Goal: Information Seeking & Learning: Learn about a topic

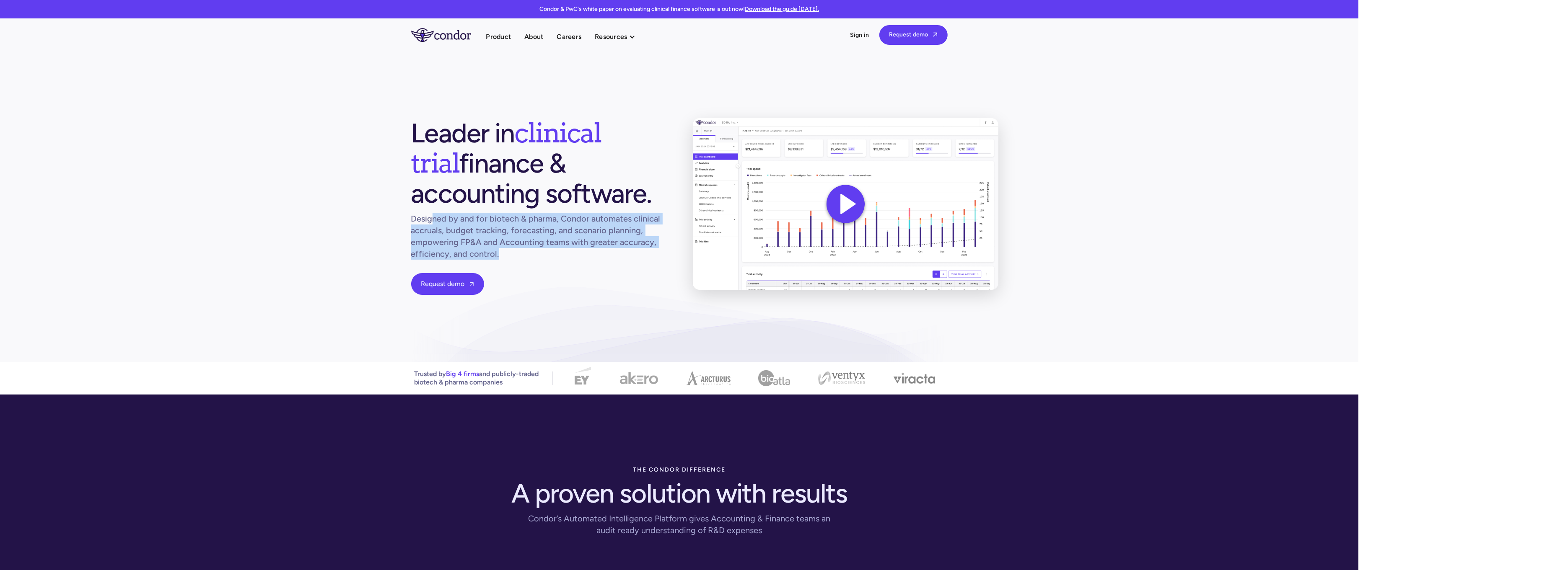
drag, startPoint x: 433, startPoint y: 217, endPoint x: 668, endPoint y: 266, distance: 240.1
click at [668, 266] on div "Leader in clinical trial finance & accounting software. Designed by and for bio…" at bounding box center [679, 206] width 537 height 177
click at [659, 272] on div "Leader in clinical trial finance & accounting software. Designed by and for bio…" at bounding box center [538, 206] width 255 height 177
click at [504, 36] on link "Product" at bounding box center [499, 36] width 26 height 11
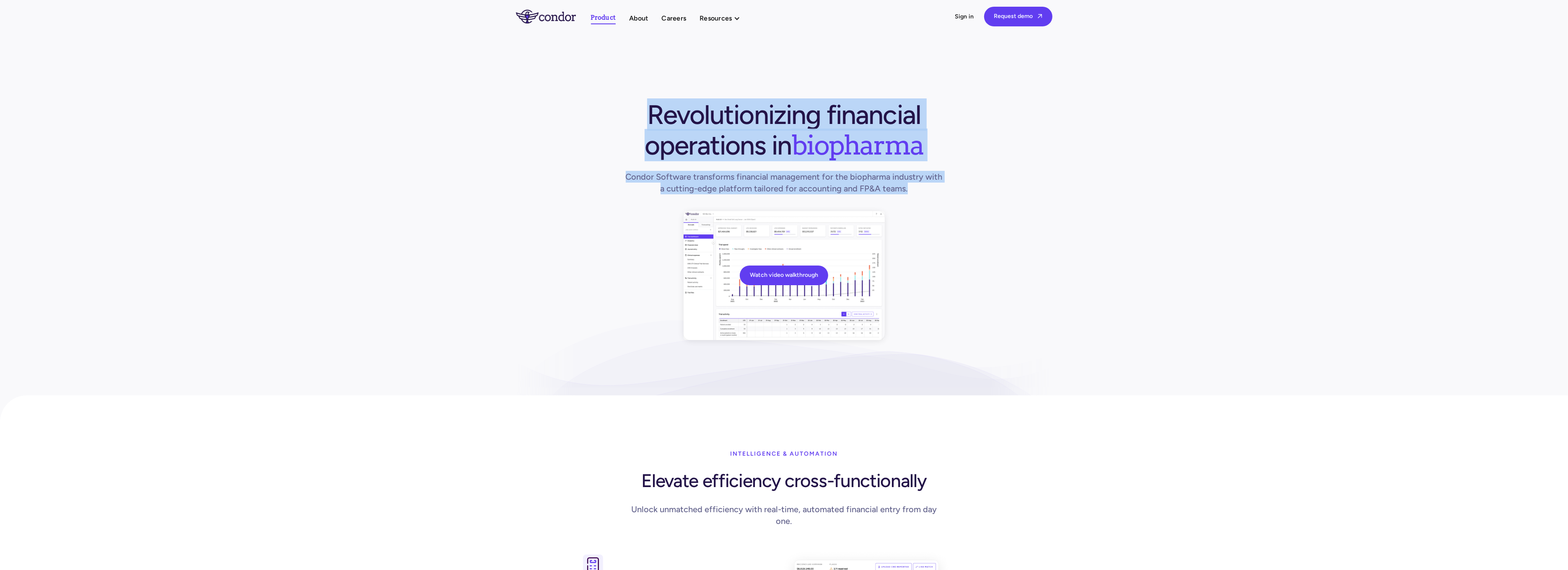
drag, startPoint x: 930, startPoint y: 135, endPoint x: 1151, endPoint y: 209, distance: 233.1
click at [1149, 203] on section "Watch video walkthrough Revolutionizing financial operations in biopharma Condo…" at bounding box center [784, 231] width 1568 height 396
click at [829, 171] on h1 "Condor Software transforms financial management for the biopharma industry with…" at bounding box center [784, 182] width 322 height 24
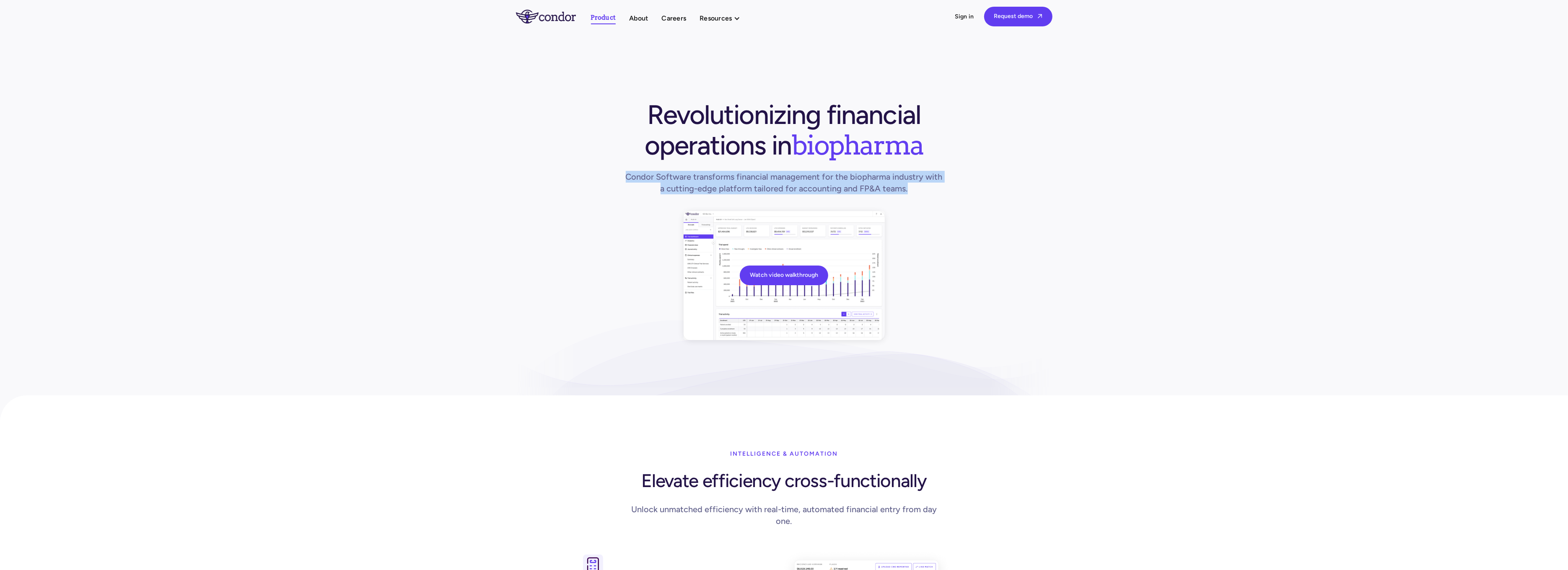
drag, startPoint x: 728, startPoint y: 171, endPoint x: 981, endPoint y: 184, distance: 253.3
click at [981, 184] on div "Watch video walkthrough Revolutionizing financial operations in biopharma Condo…" at bounding box center [784, 220] width 537 height 241
click at [981, 185] on div "Watch video walkthrough Revolutionizing financial operations in biopharma Condo…" at bounding box center [784, 220] width 537 height 241
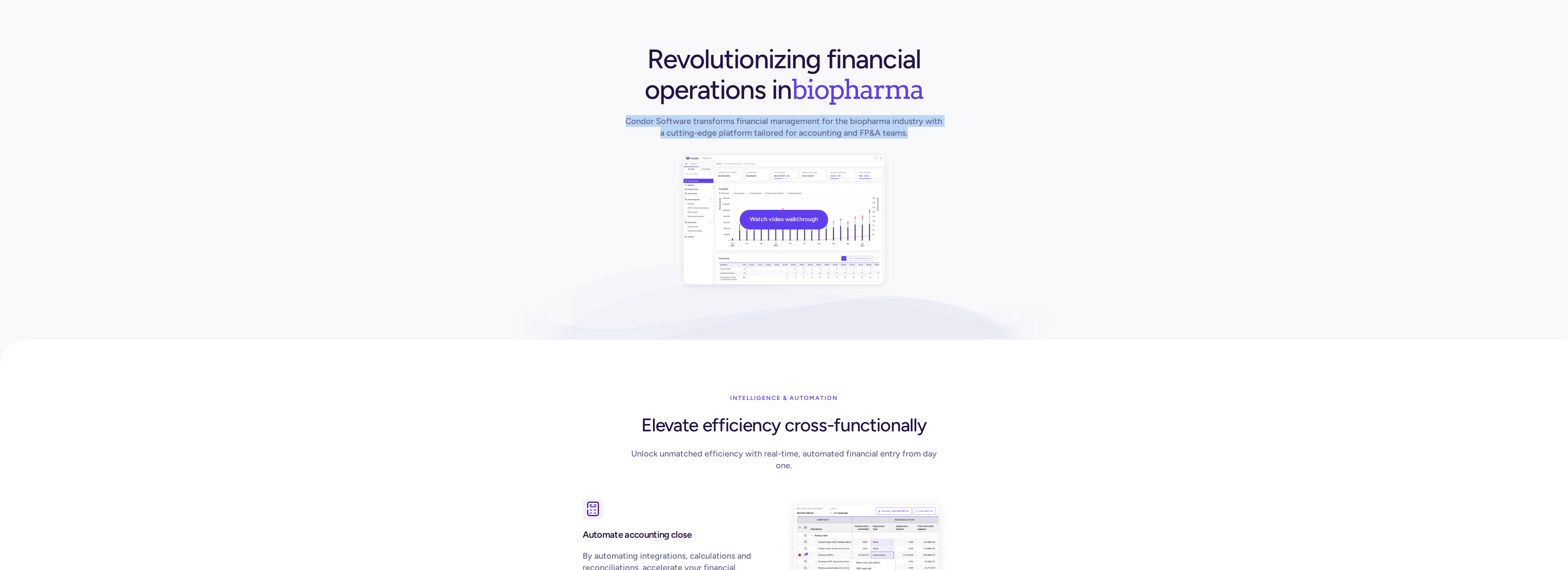
click at [981, 185] on div "Watch video walkthrough Revolutionizing financial operations in biopharma Condo…" at bounding box center [784, 164] width 537 height 241
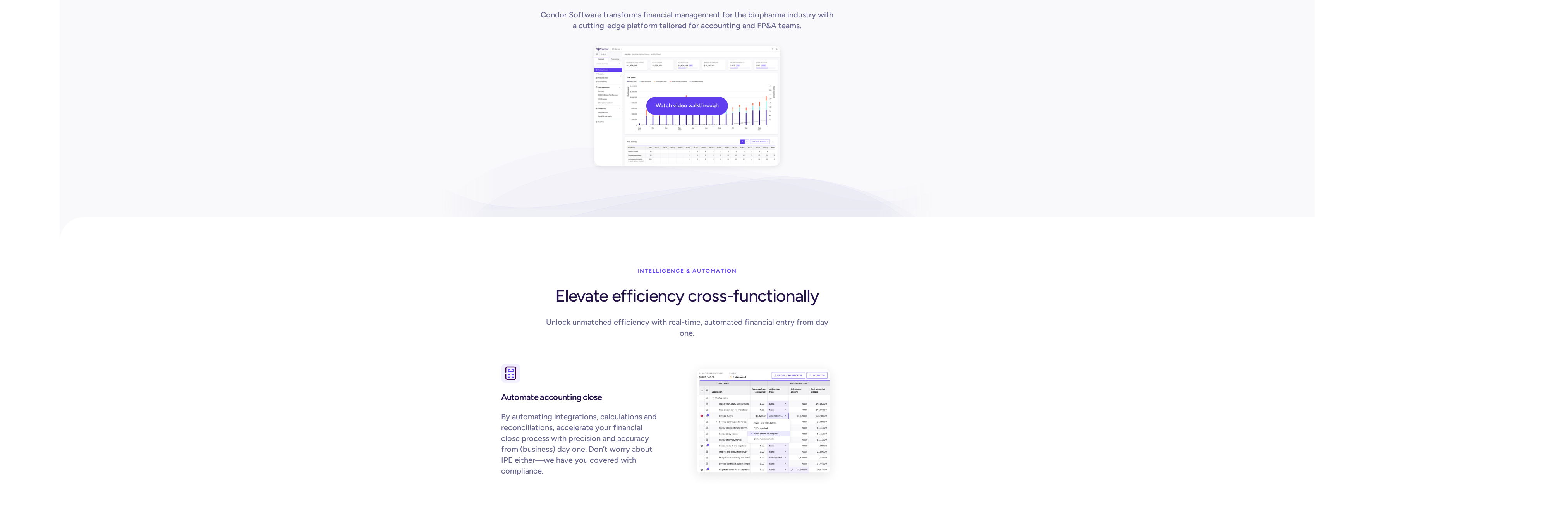
scroll to position [51, 0]
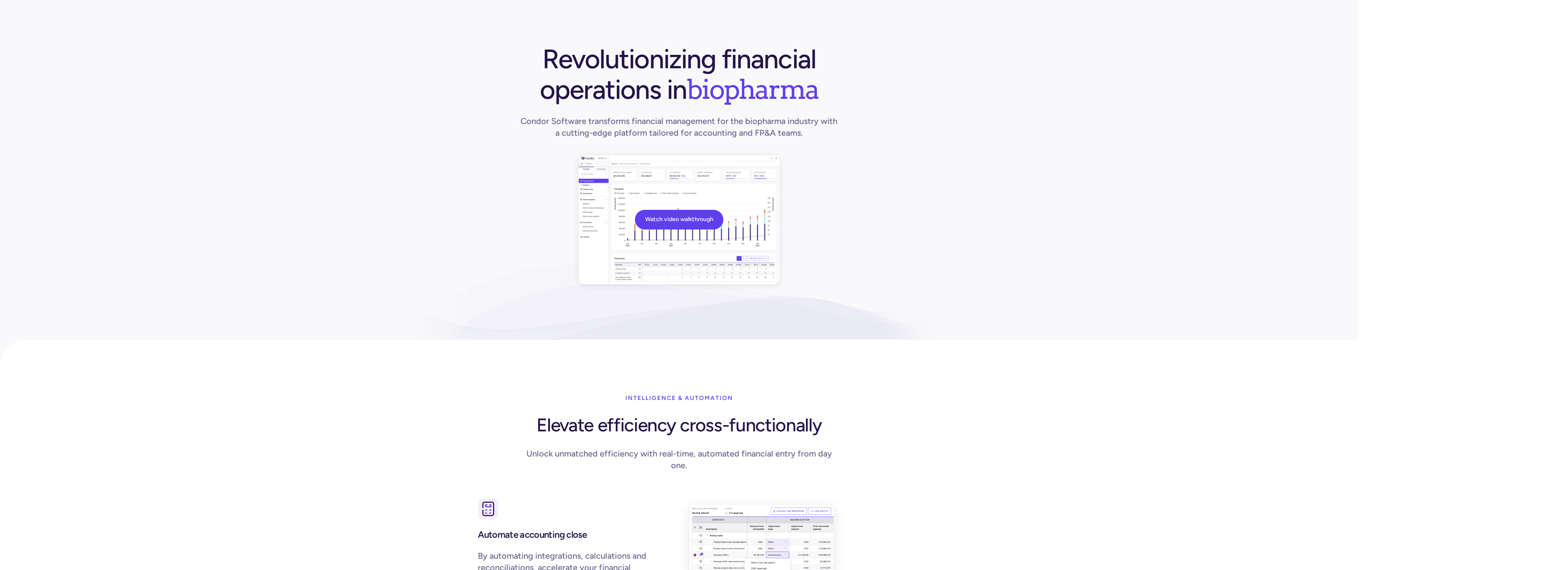
drag, startPoint x: 1059, startPoint y: 98, endPoint x: 1065, endPoint y: 97, distance: 6.1
click at [1059, 98] on section "Watch video walkthrough Revolutionizing financial operations in biopharma Condo…" at bounding box center [679, 175] width 1358 height 396
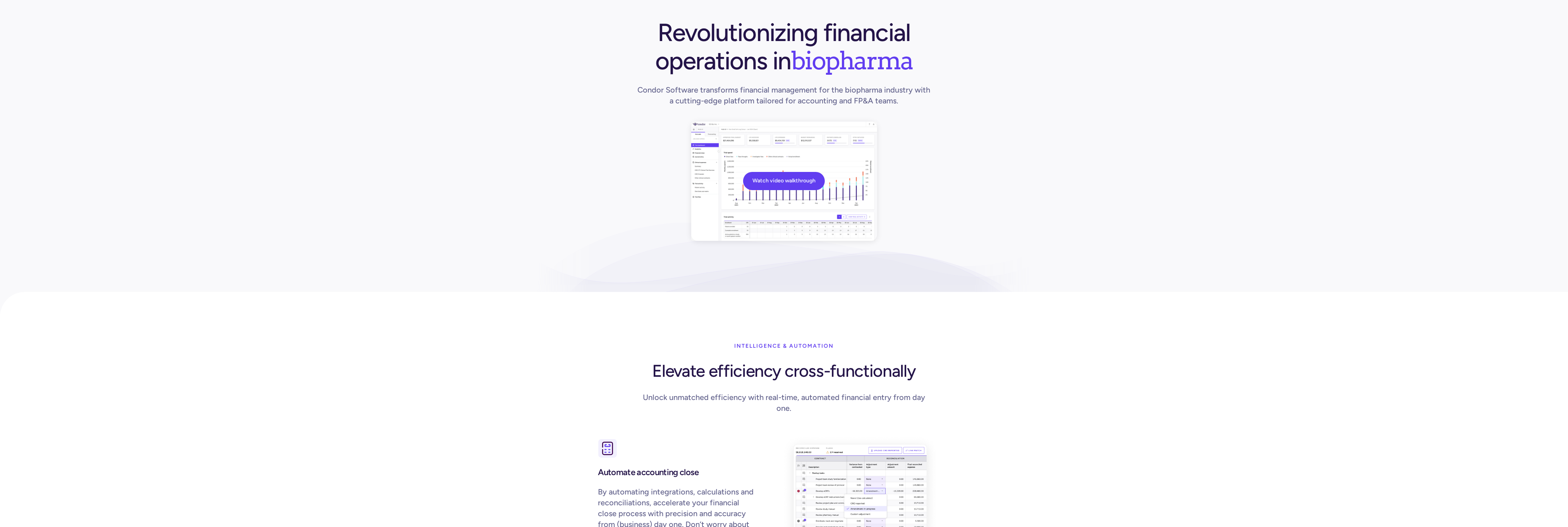
scroll to position [0, 0]
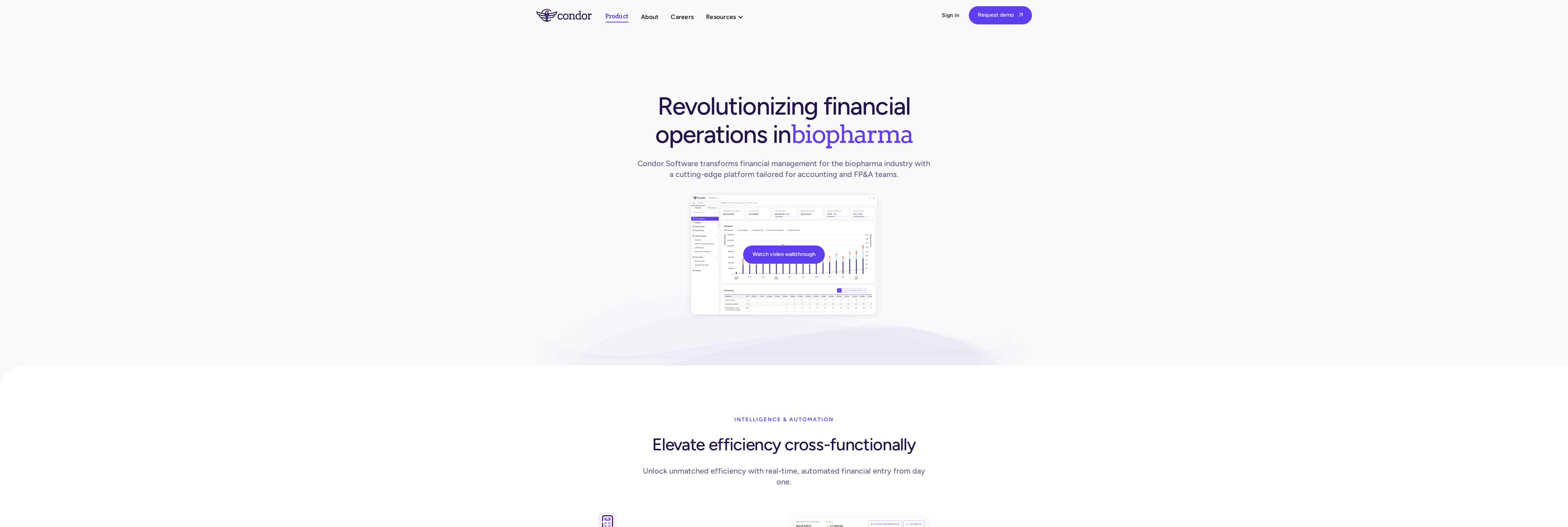
click at [571, 14] on img "home" at bounding box center [564, 15] width 56 height 13
